Goal: Task Accomplishment & Management: Manage account settings

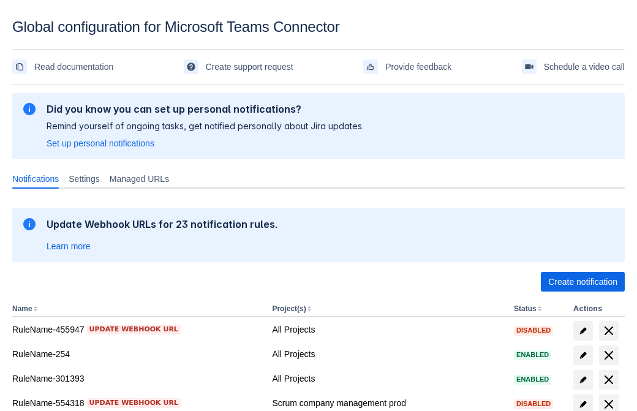
click at [583, 282] on span "Create notification" at bounding box center [583, 282] width 69 height 20
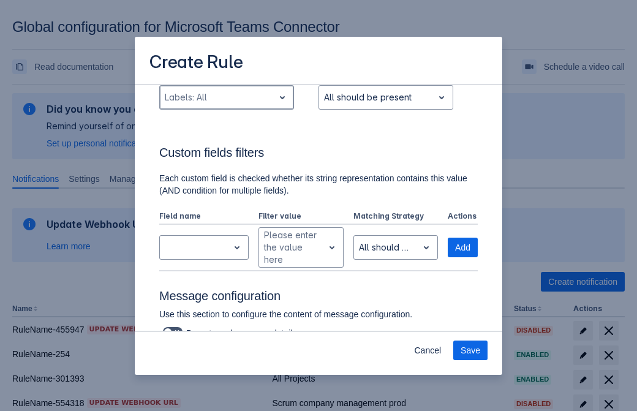
click at [226, 97] on div "Scrollable content" at bounding box center [217, 97] width 104 height 15
type input "708340_label"
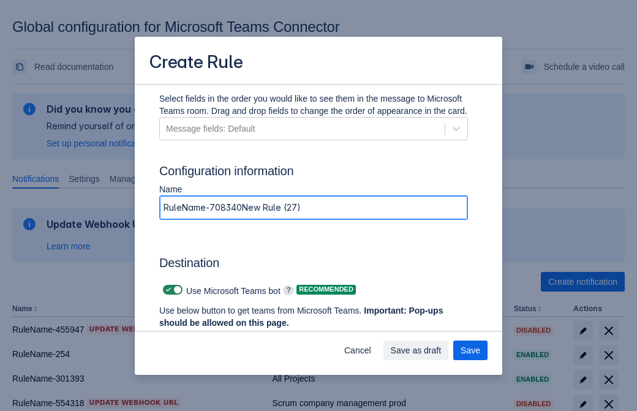
type input "RuleName-708340New Rule (27)"
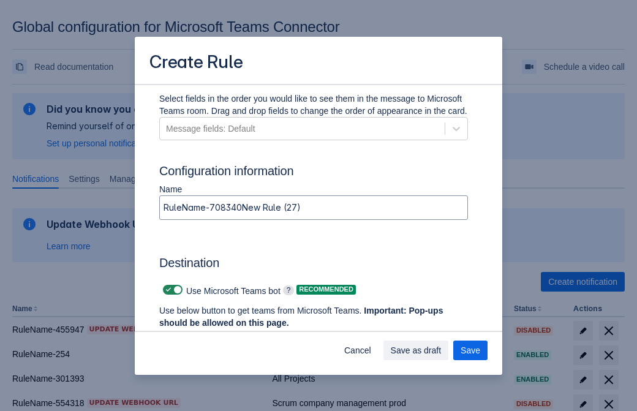
click at [167, 290] on span "Scrollable content" at bounding box center [169, 290] width 10 height 10
click at [167, 290] on input "Scrollable content" at bounding box center [167, 290] width 8 height 8
checkbox input "false"
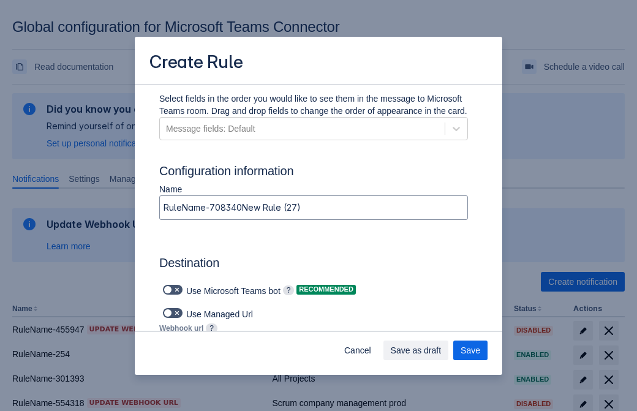
type input "https://prod-74.westus.logic.azure.com:443/workflows/f11e74d8c9ca438c8769757d73…"
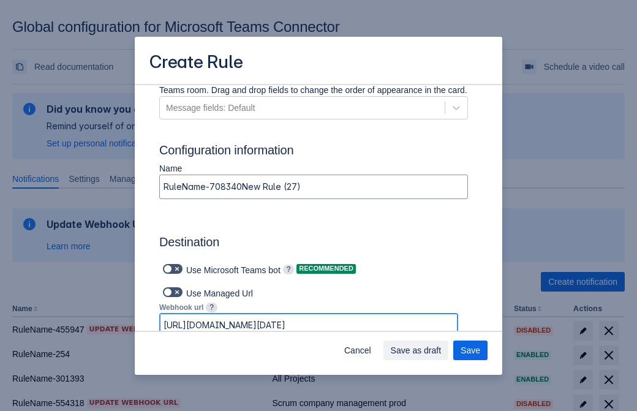
click at [442, 351] on span "Save as draft" at bounding box center [416, 351] width 51 height 20
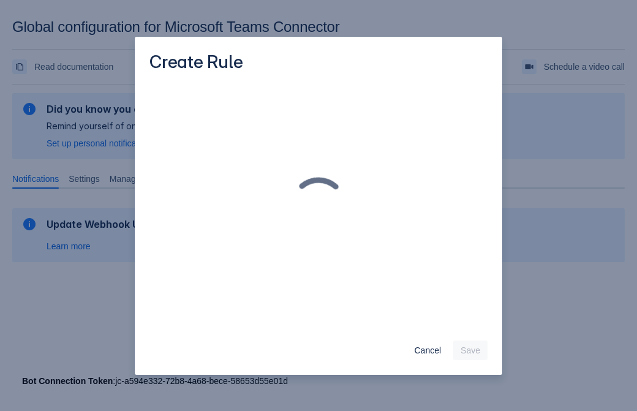
scroll to position [0, 0]
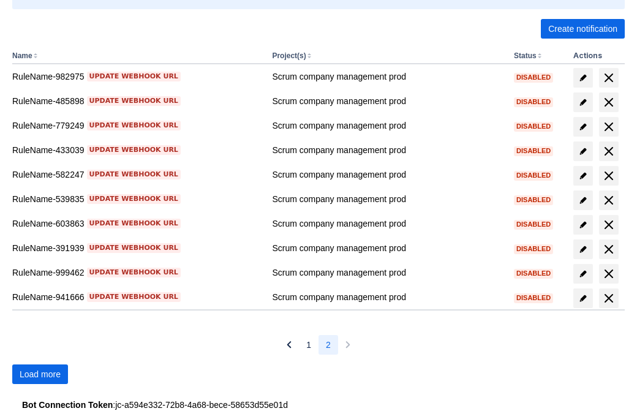
click at [40, 374] on span "Load more" at bounding box center [40, 375] width 41 height 20
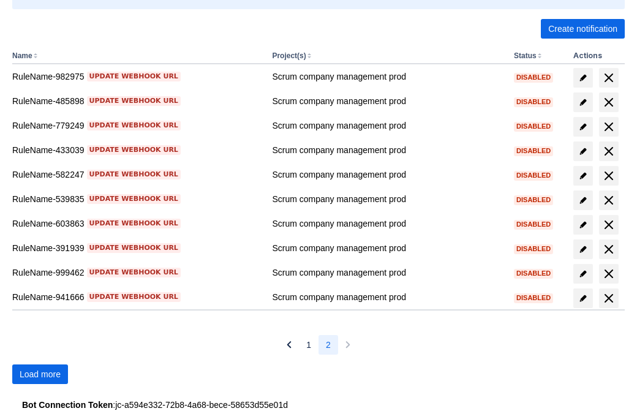
click at [40, 374] on span "Load more" at bounding box center [40, 375] width 41 height 20
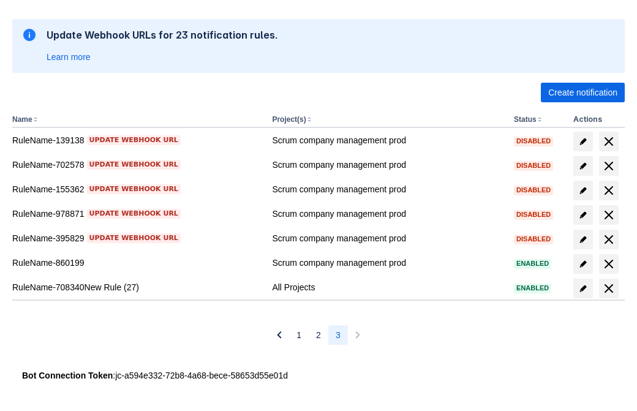
click at [609, 289] on span "delete" at bounding box center [609, 288] width 15 height 15
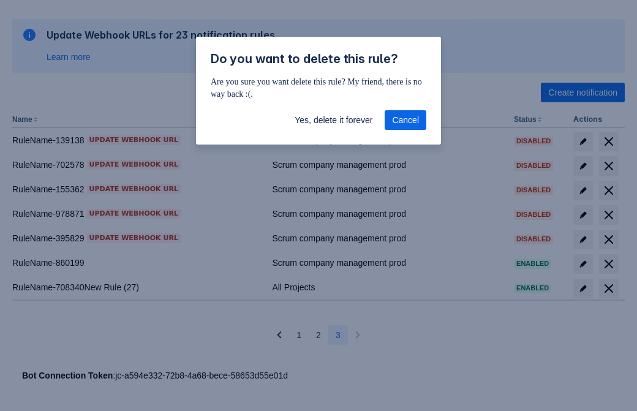
click at [333, 120] on span "Yes, delete it forever" at bounding box center [334, 120] width 78 height 20
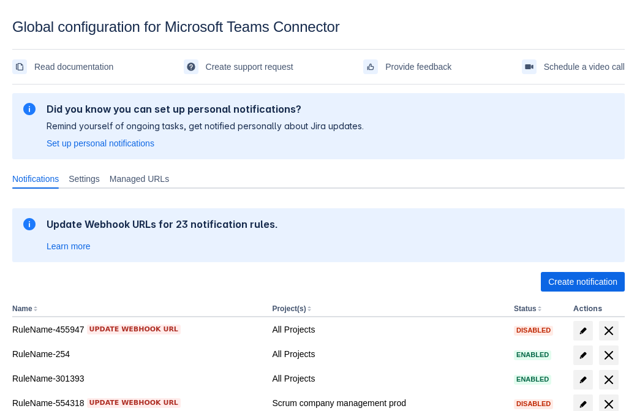
click at [583, 282] on span "Create notification" at bounding box center [583, 282] width 69 height 20
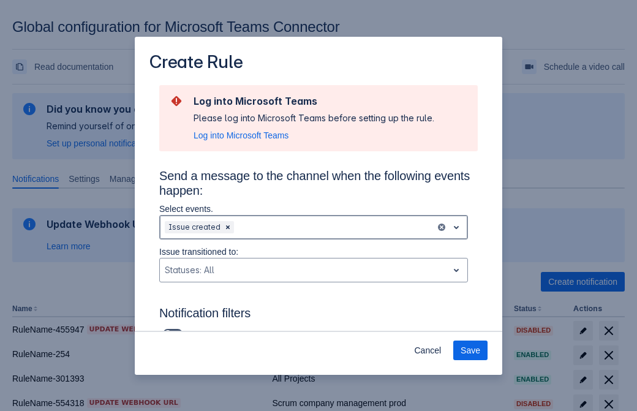
click at [314, 227] on div "Scrollable content" at bounding box center [334, 227] width 194 height 15
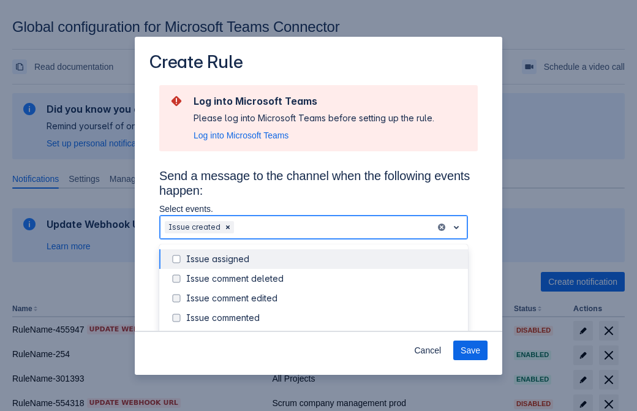
click at [324, 332] on div "Issue created" at bounding box center [323, 338] width 275 height 12
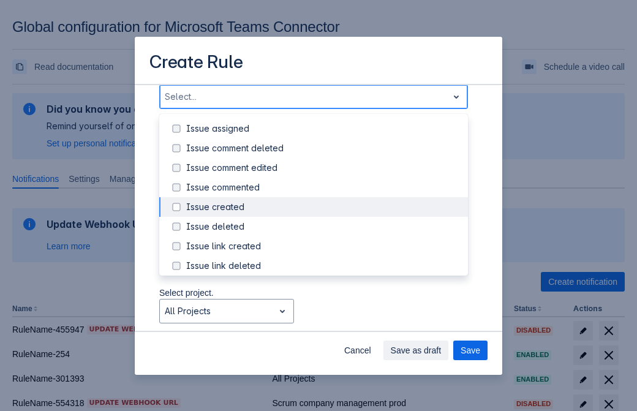
click at [324, 319] on div "Issue updated" at bounding box center [323, 325] width 275 height 12
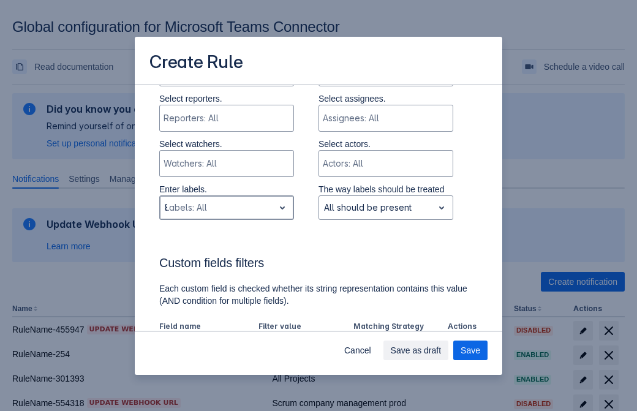
type input "879595_label"
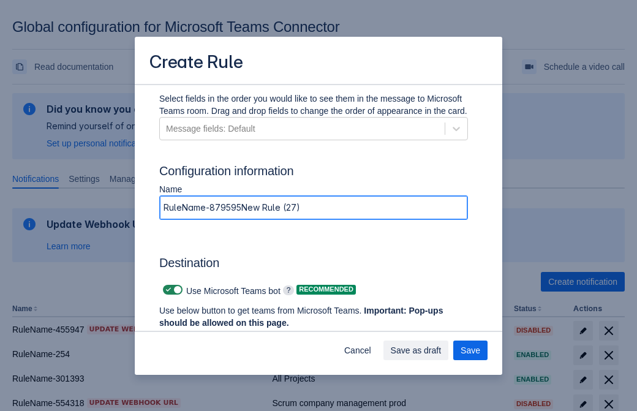
type input "RuleName-879595New Rule (27)"
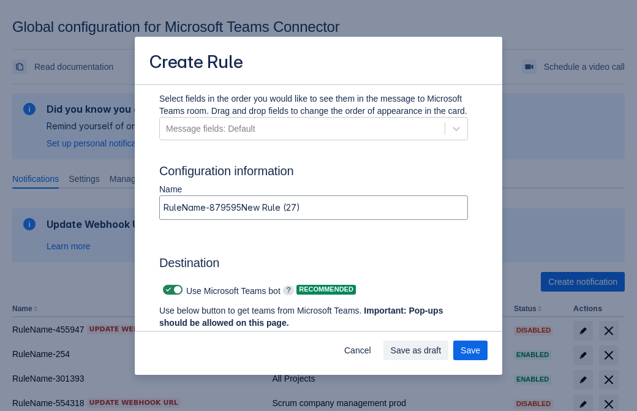
click at [167, 290] on span "Scrollable content" at bounding box center [169, 290] width 10 height 10
click at [167, 290] on input "Scrollable content" at bounding box center [167, 290] width 8 height 8
checkbox input "false"
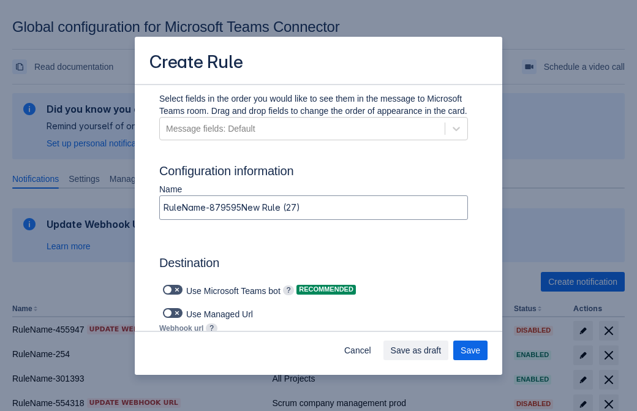
type input "https://prod-34.westus.logic.azure.com:443/workflows/b225ecea21af403f967199aab2…"
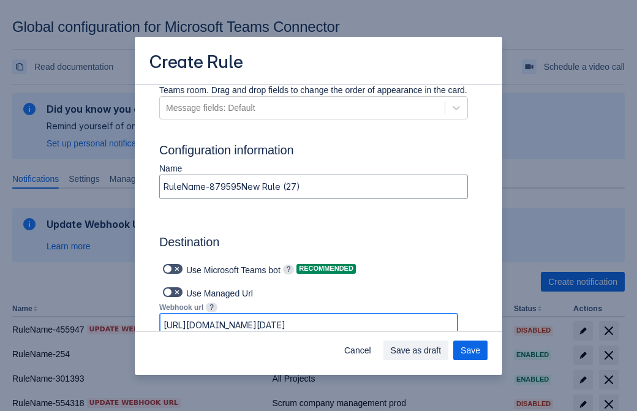
click at [442, 351] on span "Save as draft" at bounding box center [416, 351] width 51 height 20
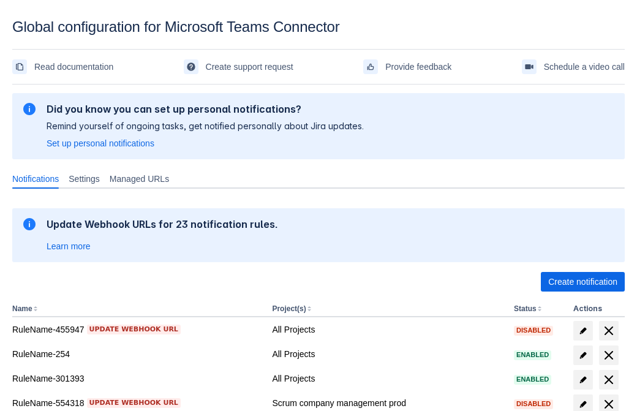
scroll to position [253, 0]
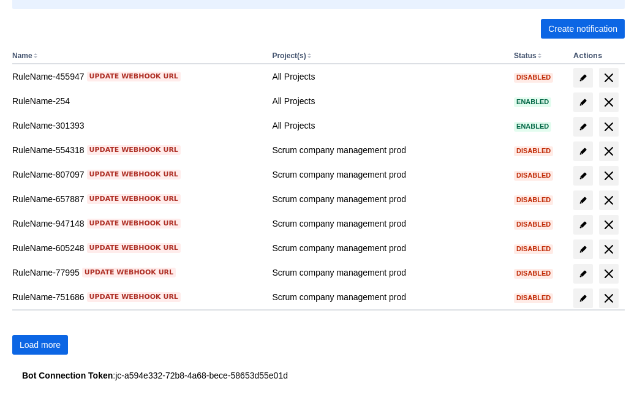
click at [40, 345] on span "Load more" at bounding box center [40, 345] width 41 height 20
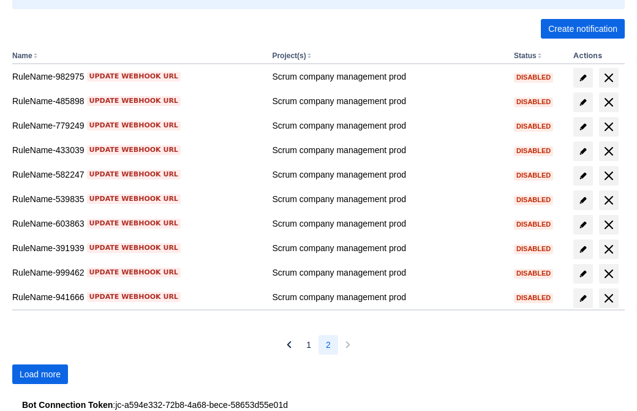
click at [40, 374] on span "Load more" at bounding box center [40, 375] width 41 height 20
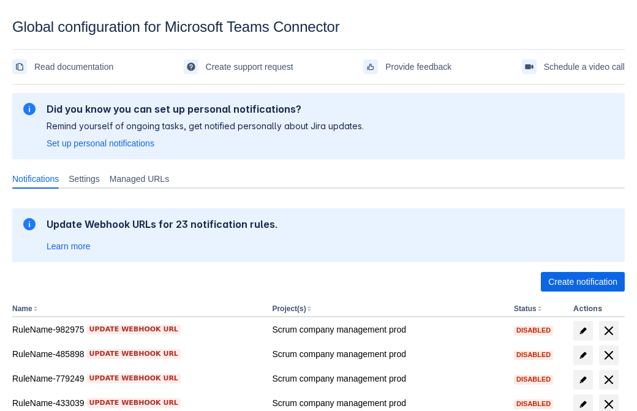
scroll to position [253, 0]
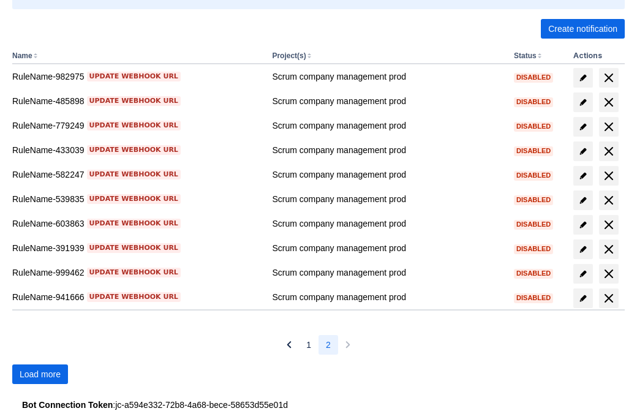
click at [40, 374] on span "Load more" at bounding box center [40, 375] width 41 height 20
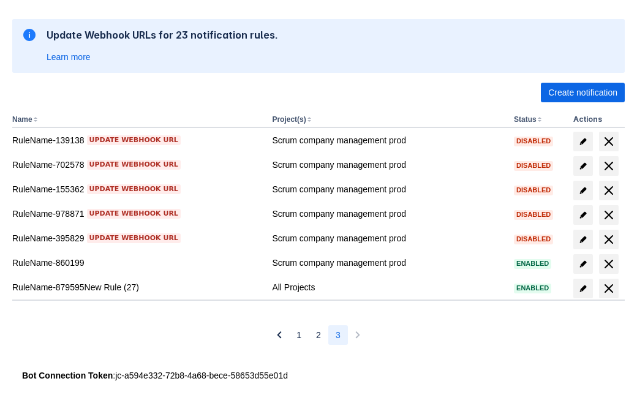
scroll to position [189, 0]
click at [609, 289] on span "delete" at bounding box center [609, 288] width 15 height 15
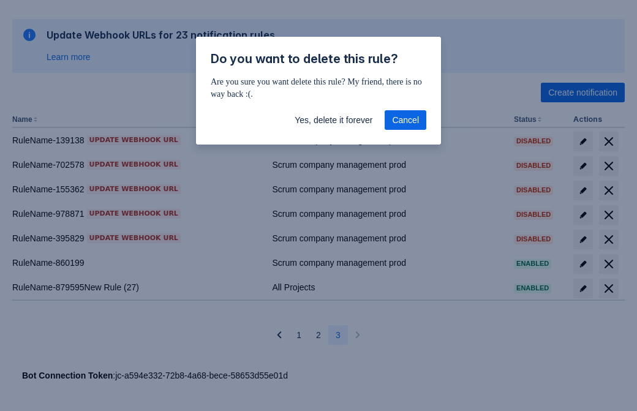
click at [333, 120] on span "Yes, delete it forever" at bounding box center [334, 120] width 78 height 20
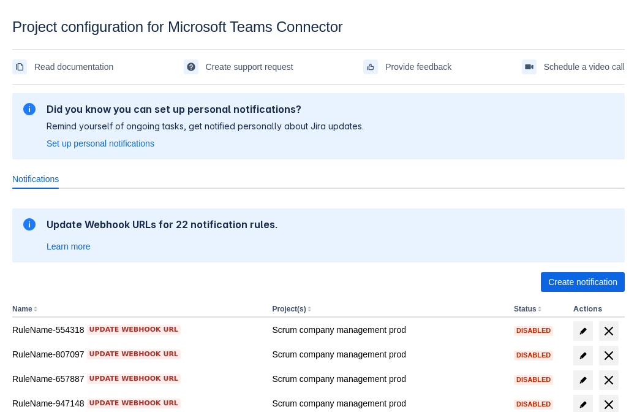
click at [583, 282] on span "Create notification" at bounding box center [583, 282] width 69 height 20
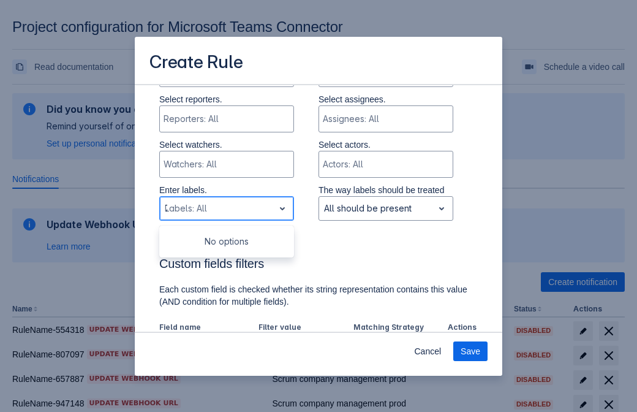
type input "790800_label"
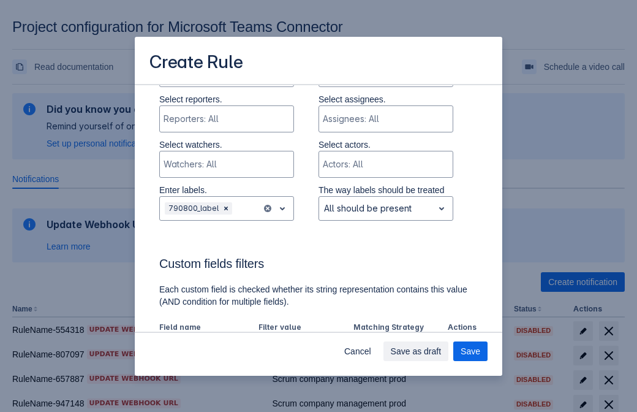
scroll to position [759, 0]
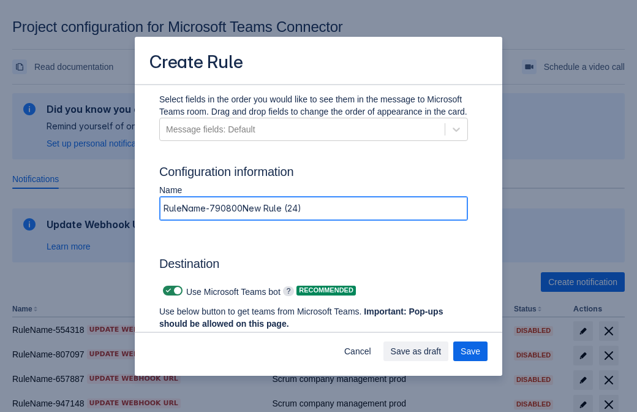
type input "RuleName-790800New Rule (24)"
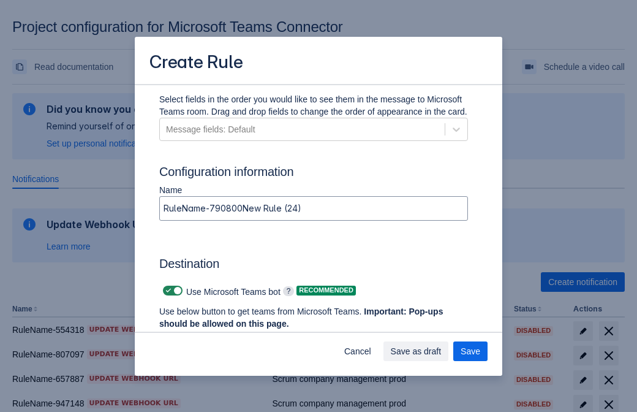
click at [167, 290] on span at bounding box center [169, 291] width 10 height 10
click at [167, 290] on input "checkbox" at bounding box center [167, 291] width 8 height 8
checkbox input "false"
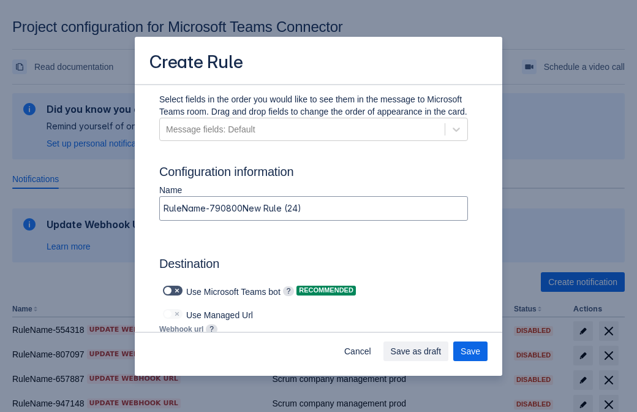
type input "https://prod-66.westus.logic.azure.com:443/workflows/8c648f5704ae4c43ad0e610244…"
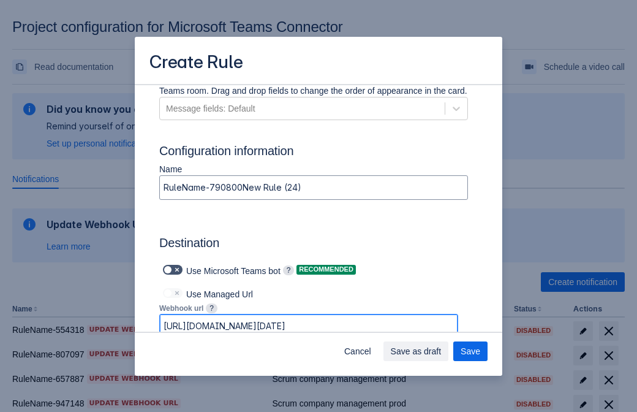
click at [442, 351] on span "Save as draft" at bounding box center [416, 351] width 51 height 20
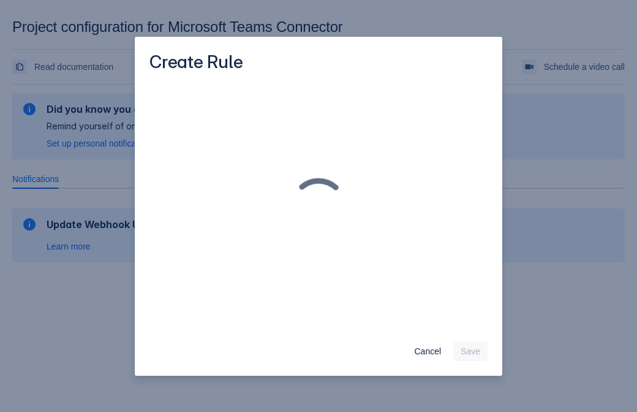
scroll to position [0, 0]
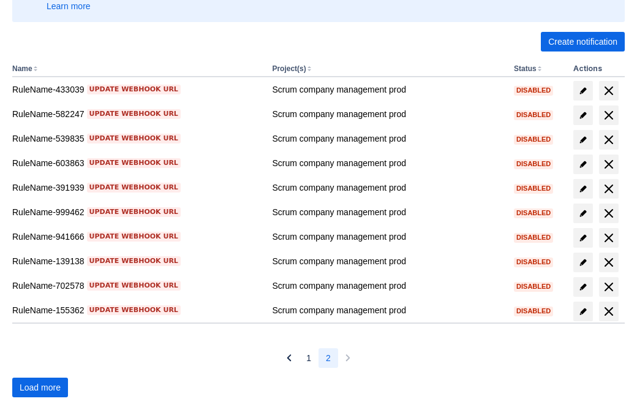
click at [40, 387] on span "Load more" at bounding box center [40, 388] width 41 height 20
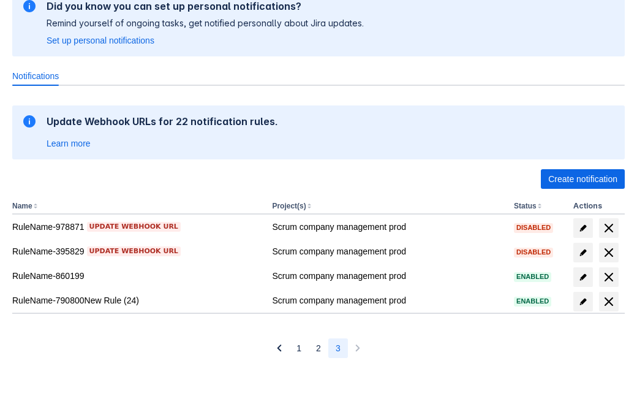
scroll to position [103, 0]
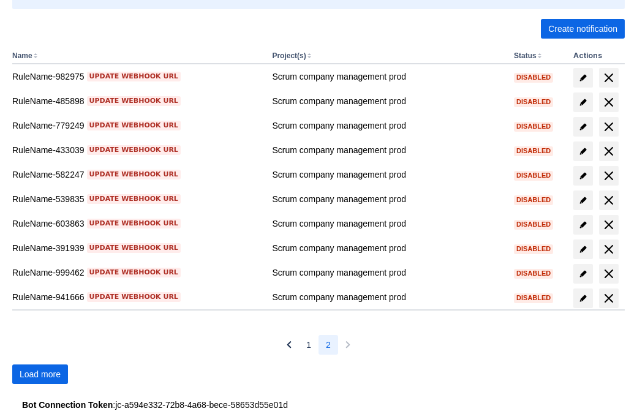
click at [40, 374] on span "Load more" at bounding box center [40, 375] width 41 height 20
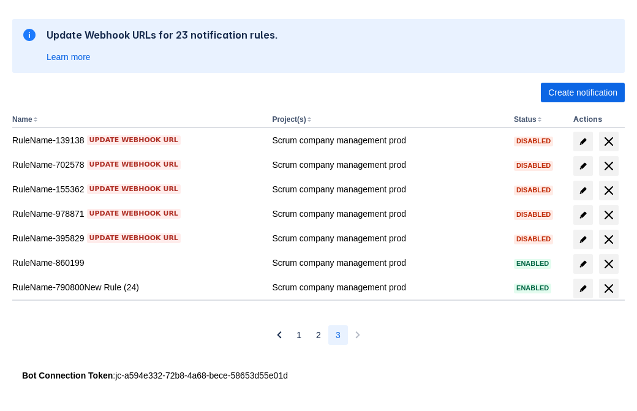
click at [609, 289] on span "delete" at bounding box center [609, 288] width 15 height 15
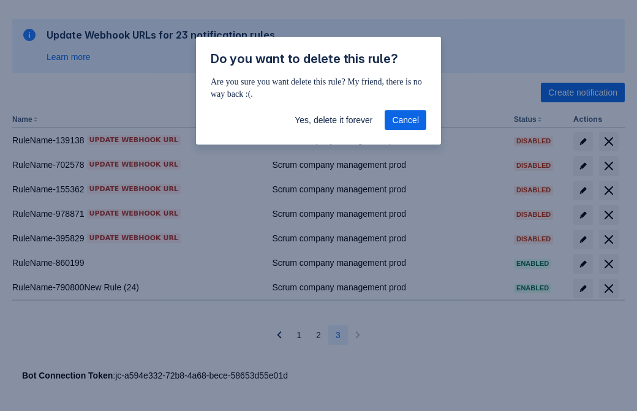
click at [333, 120] on span "Yes, delete it forever" at bounding box center [334, 120] width 78 height 20
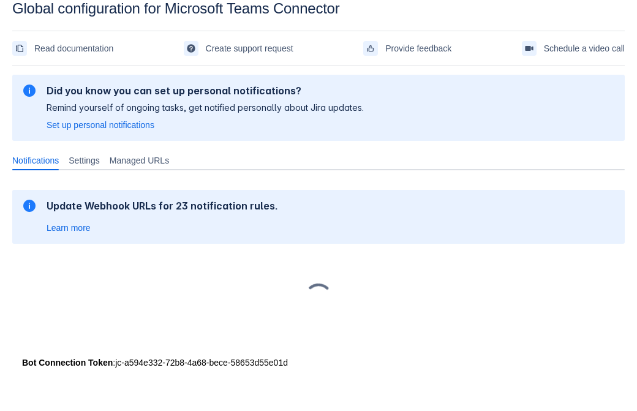
scroll to position [18, 0]
